Goal: Navigation & Orientation: Find specific page/section

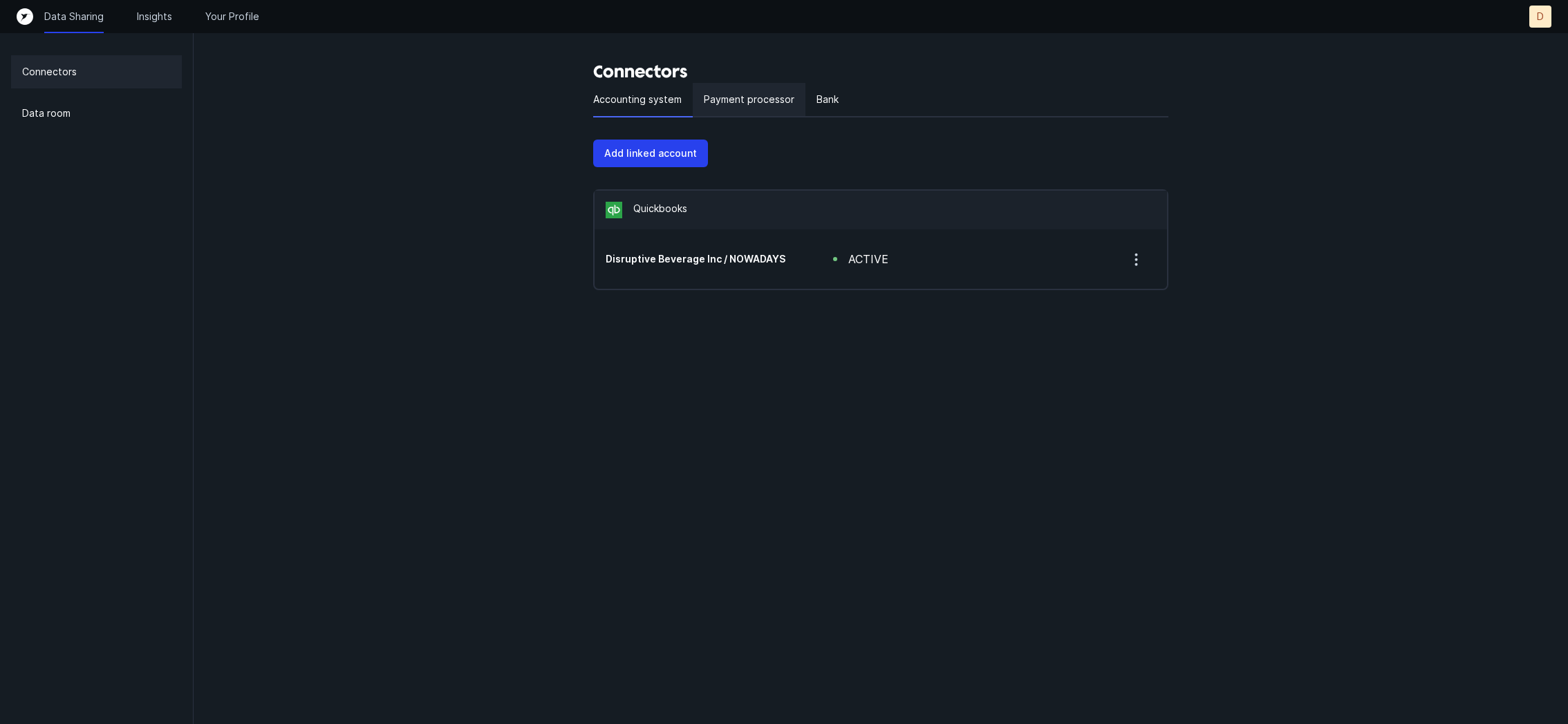
click at [740, 101] on p "Payment processor" at bounding box center [749, 99] width 90 height 16
click at [832, 101] on p "Bank" at bounding box center [828, 99] width 22 height 16
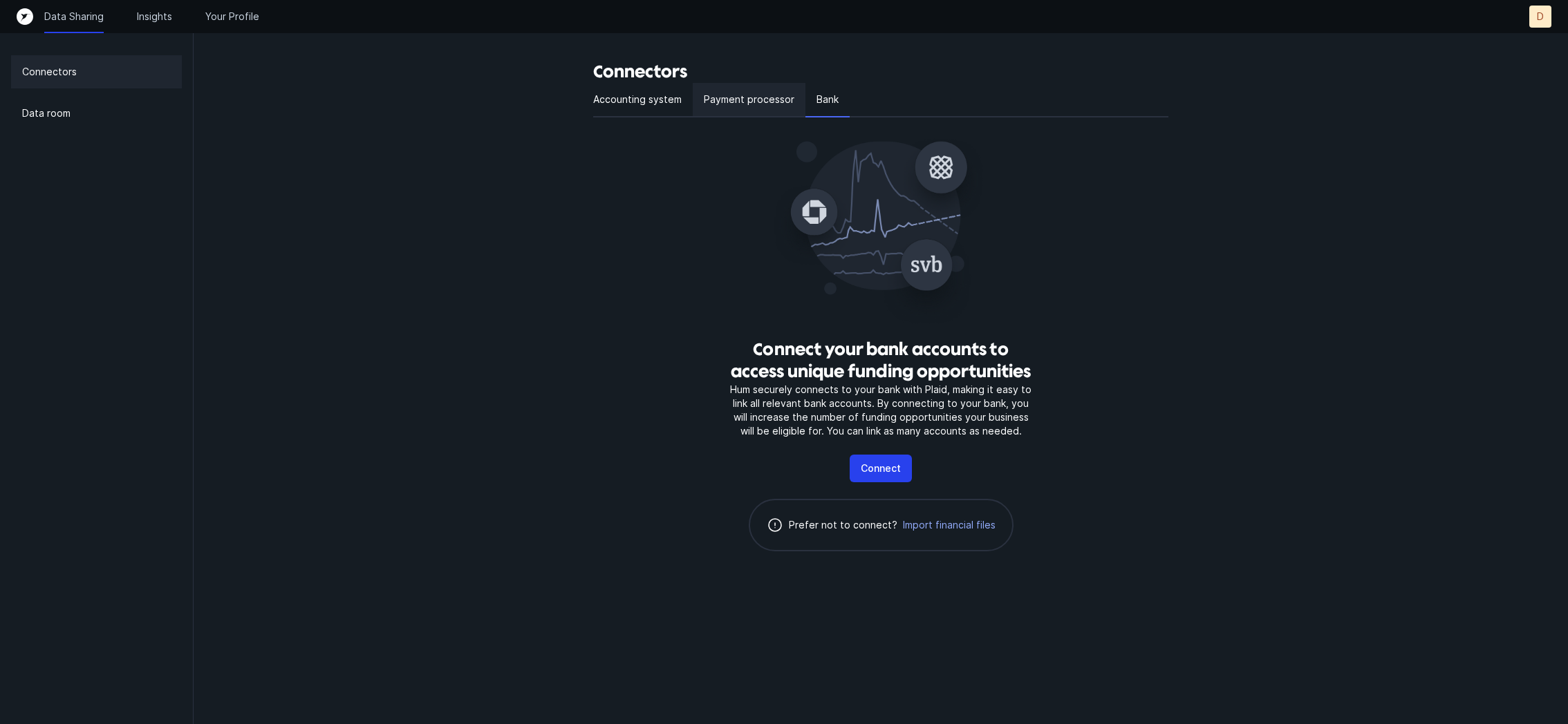
click at [765, 99] on p "Payment processor" at bounding box center [749, 99] width 90 height 16
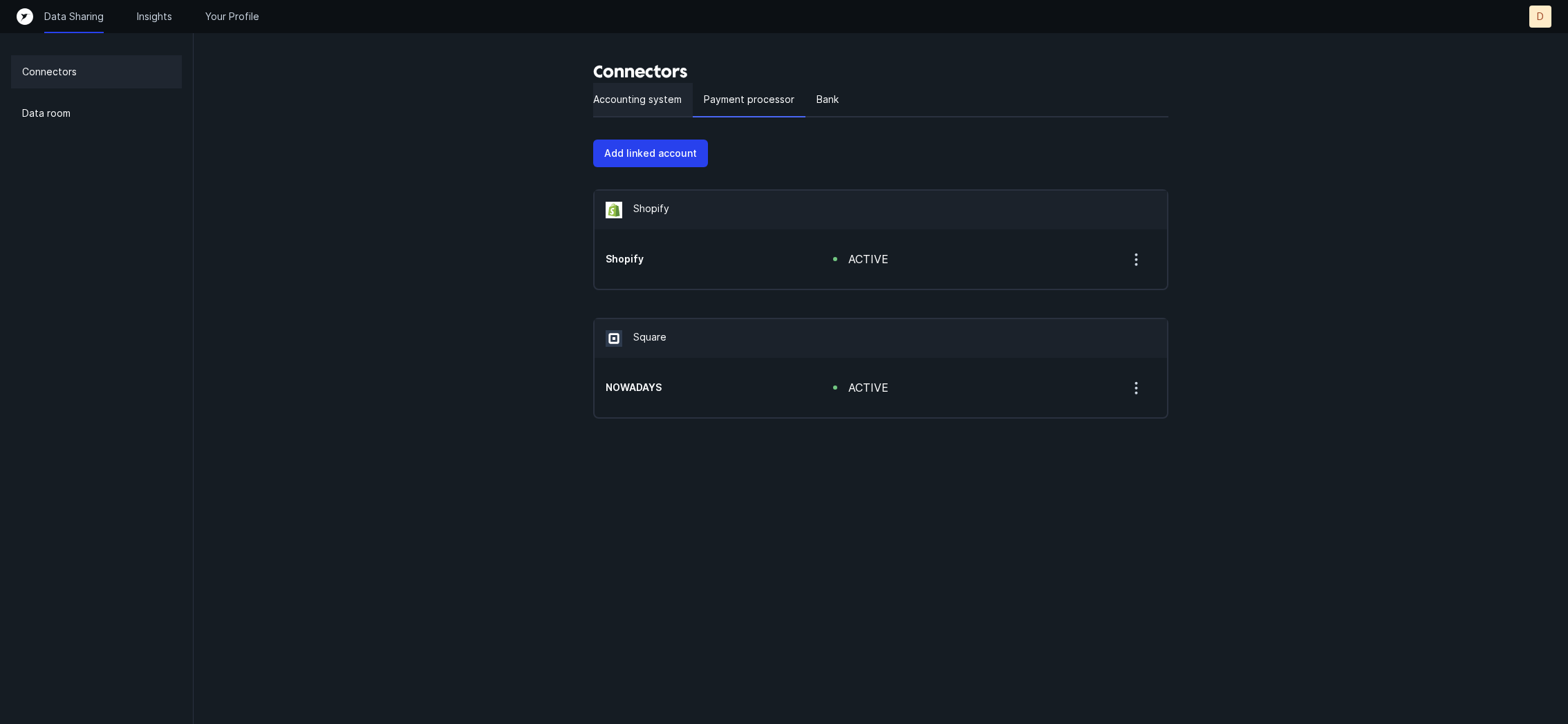
click at [653, 95] on p "Accounting system" at bounding box center [637, 99] width 88 height 16
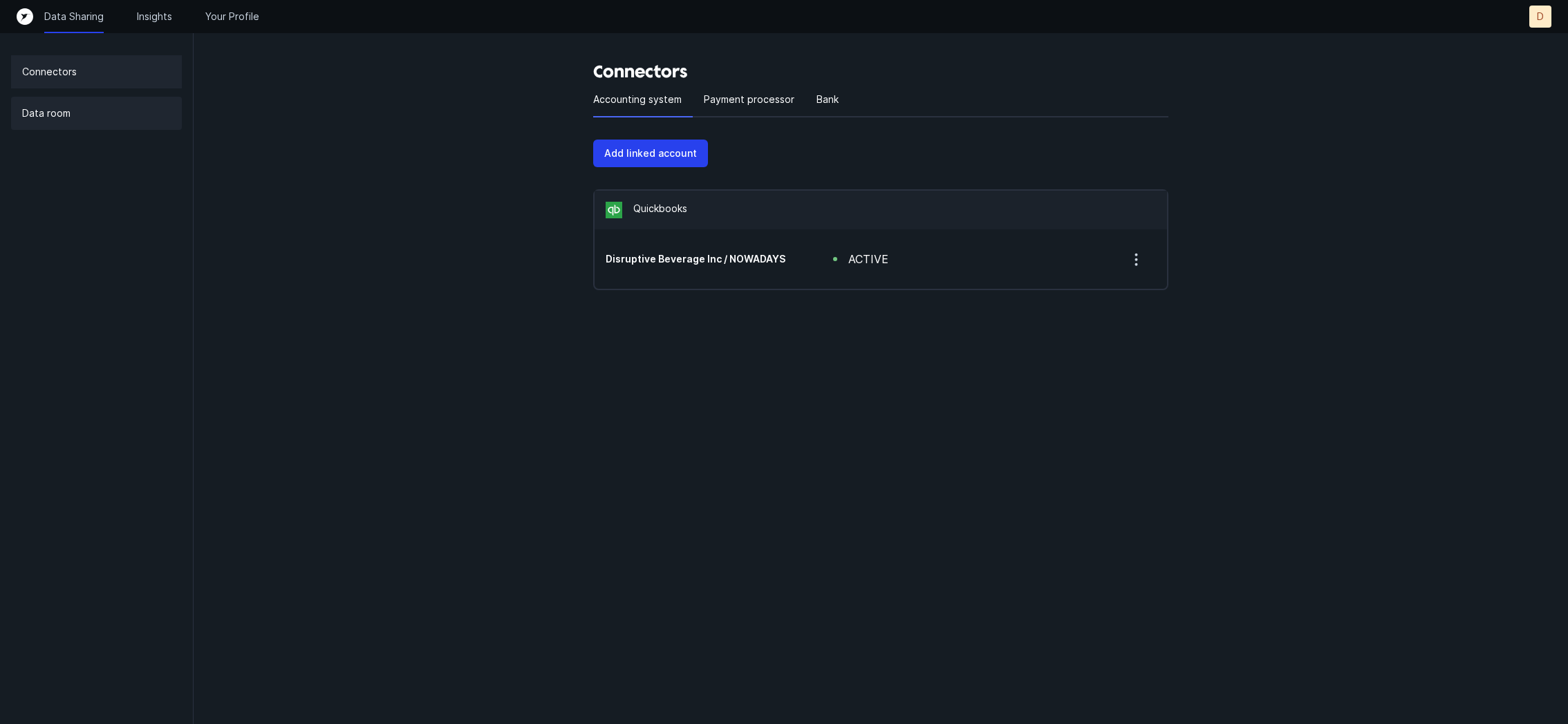
click at [119, 115] on div "Data room" at bounding box center [96, 113] width 171 height 33
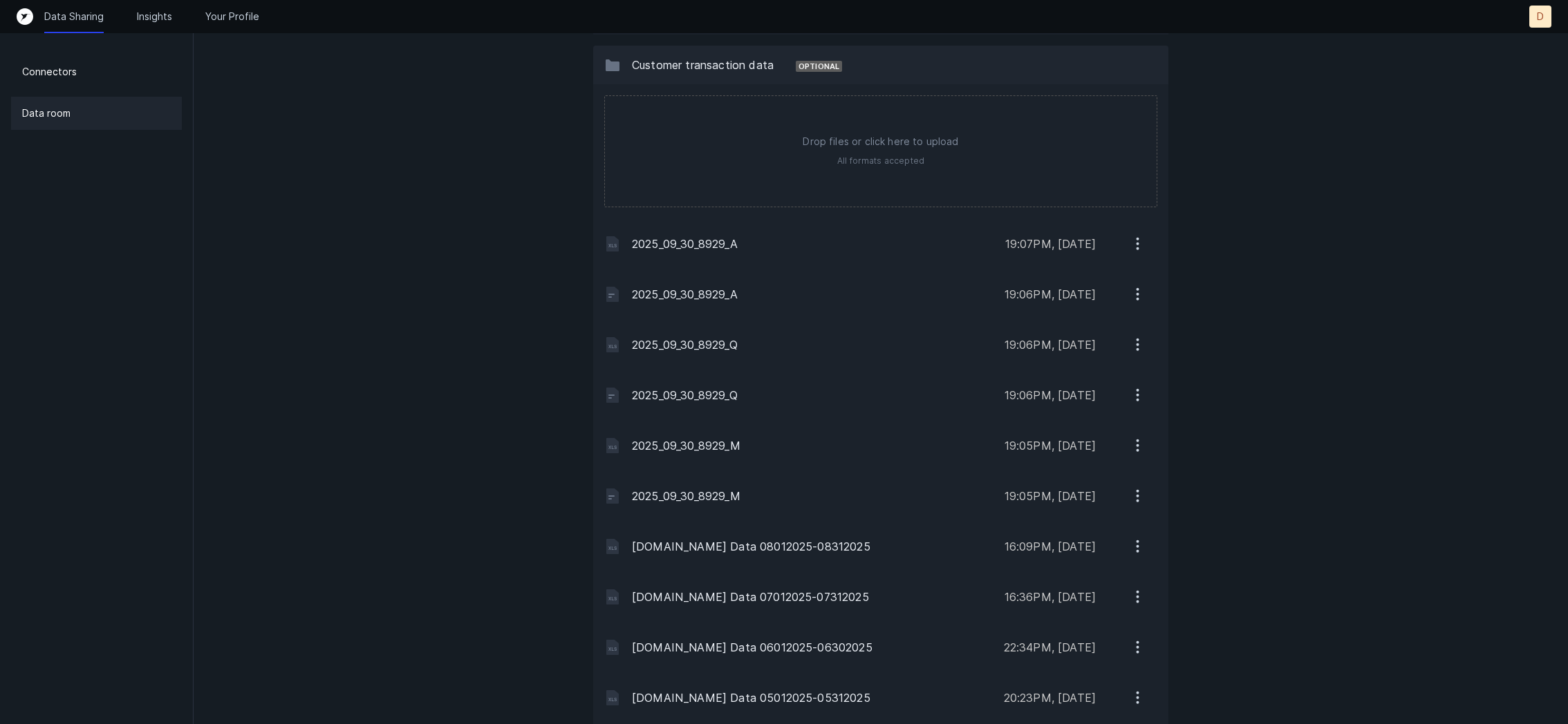
scroll to position [1233, 0]
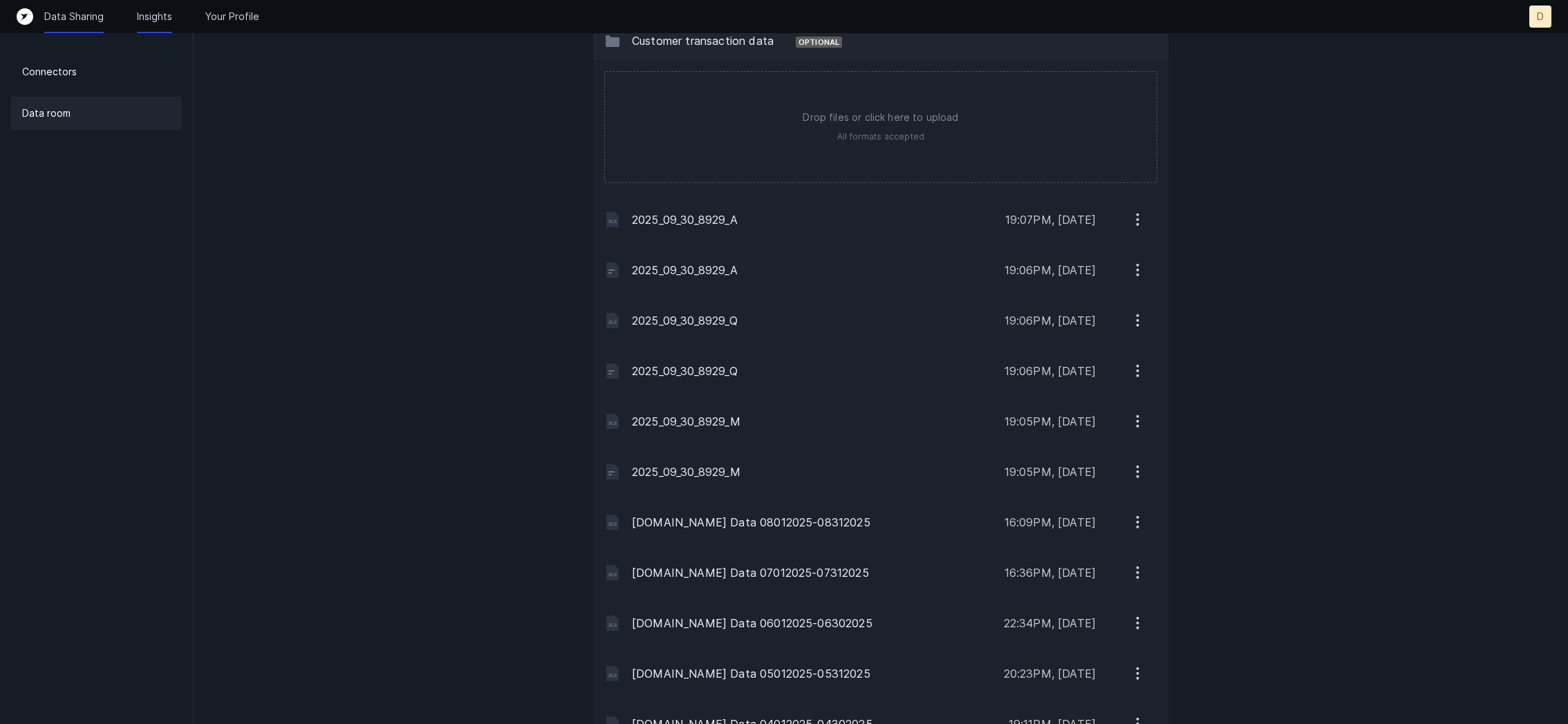
click at [164, 16] on p "Insights" at bounding box center [155, 16] width 36 height 14
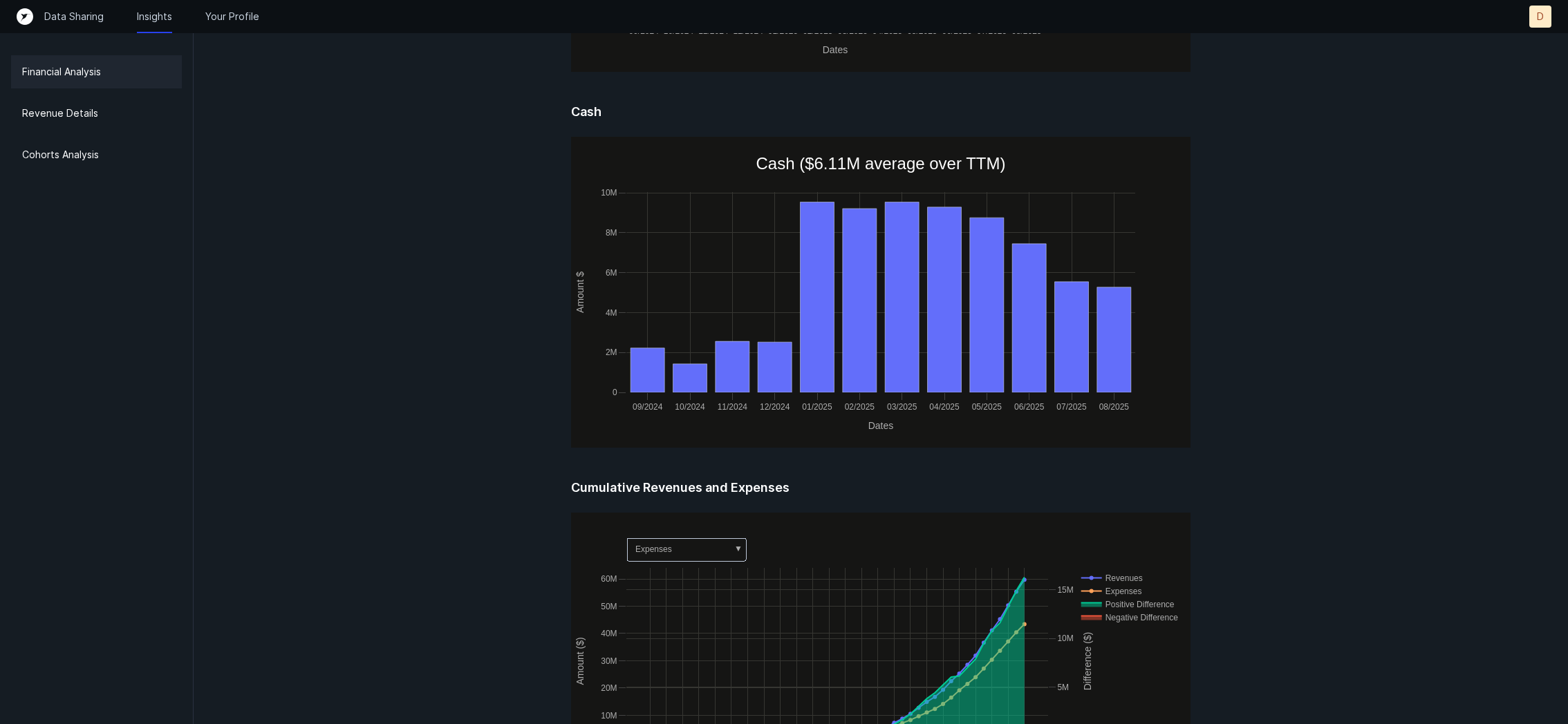
scroll to position [409, 0]
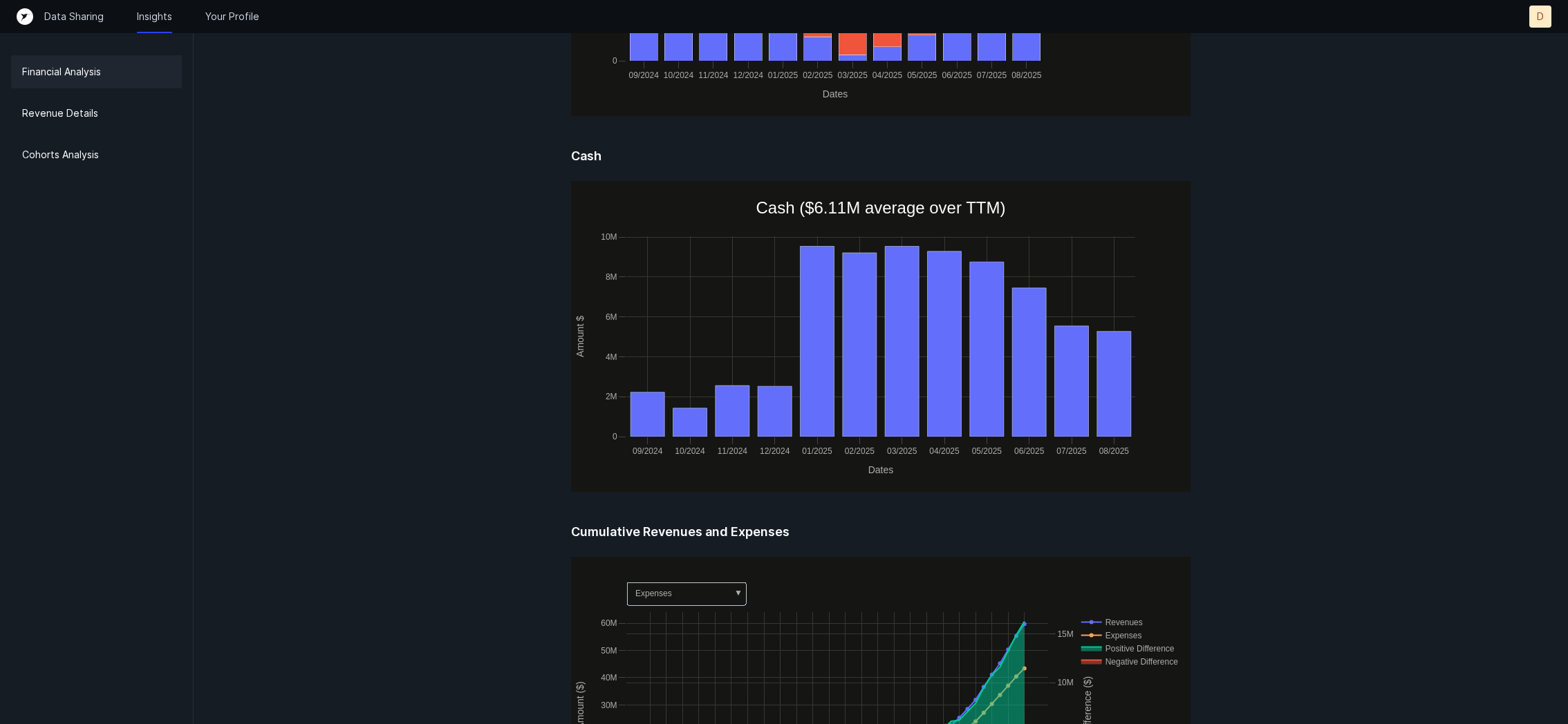
click at [265, 19] on div "Data Sharing Insights Your Profile" at bounding box center [770, 16] width 1474 height 14
click at [248, 19] on p "Your Profile" at bounding box center [232, 16] width 54 height 14
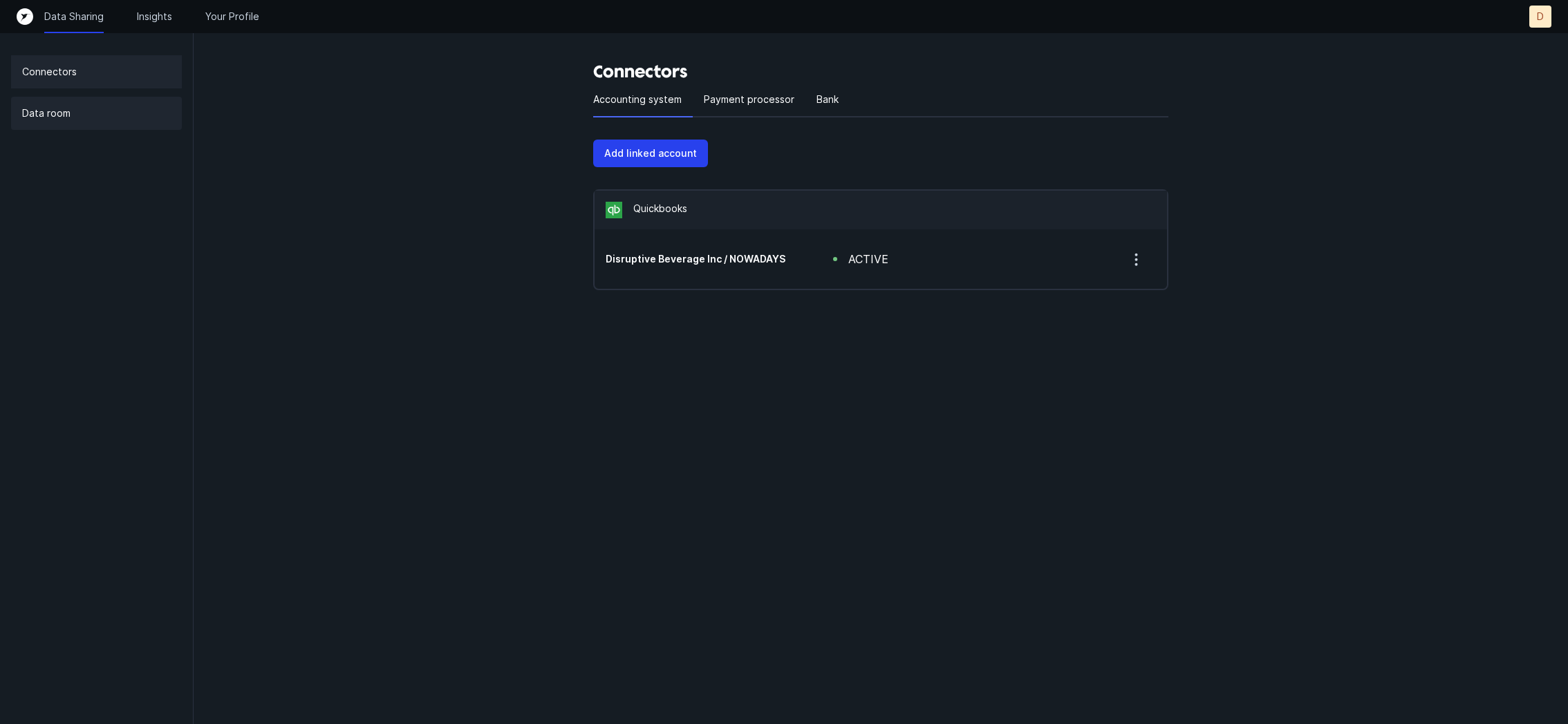
click at [99, 103] on div "Data room" at bounding box center [96, 113] width 171 height 33
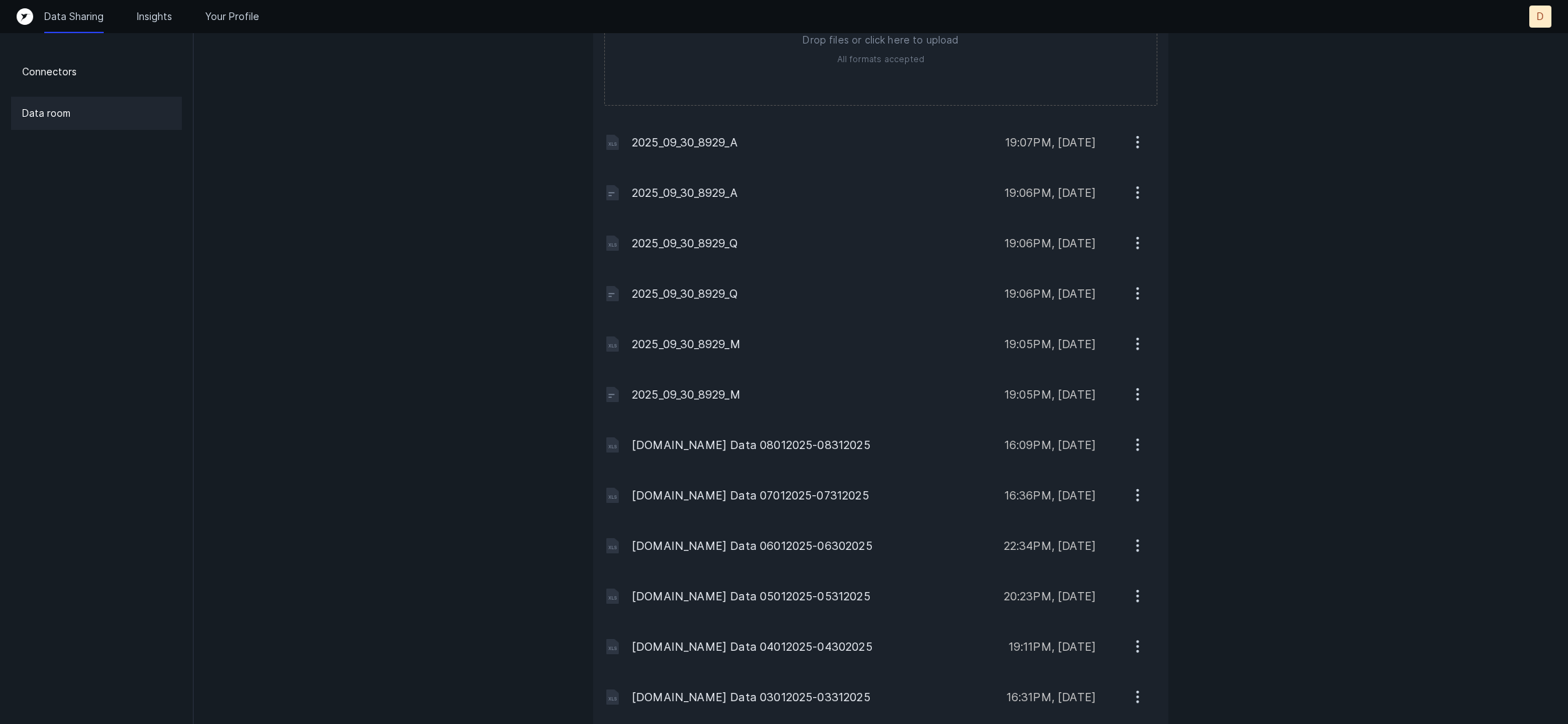
scroll to position [1310, 0]
click at [1541, 10] on p "D" at bounding box center [1540, 16] width 7 height 14
click at [1532, 80] on button "Logout" at bounding box center [1509, 72] width 84 height 27
